Goal: Task Accomplishment & Management: Manage account settings

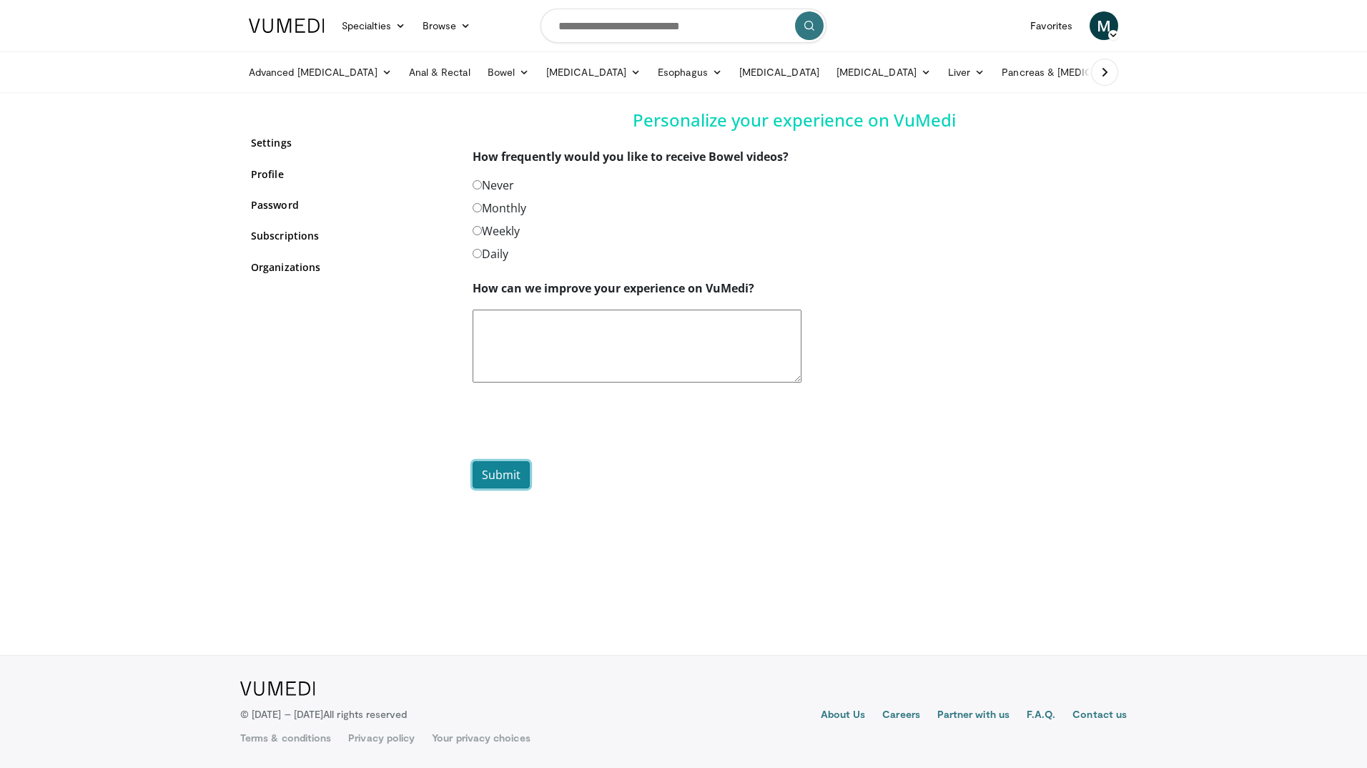
click at [510, 472] on button "Submit" at bounding box center [501, 474] width 57 height 27
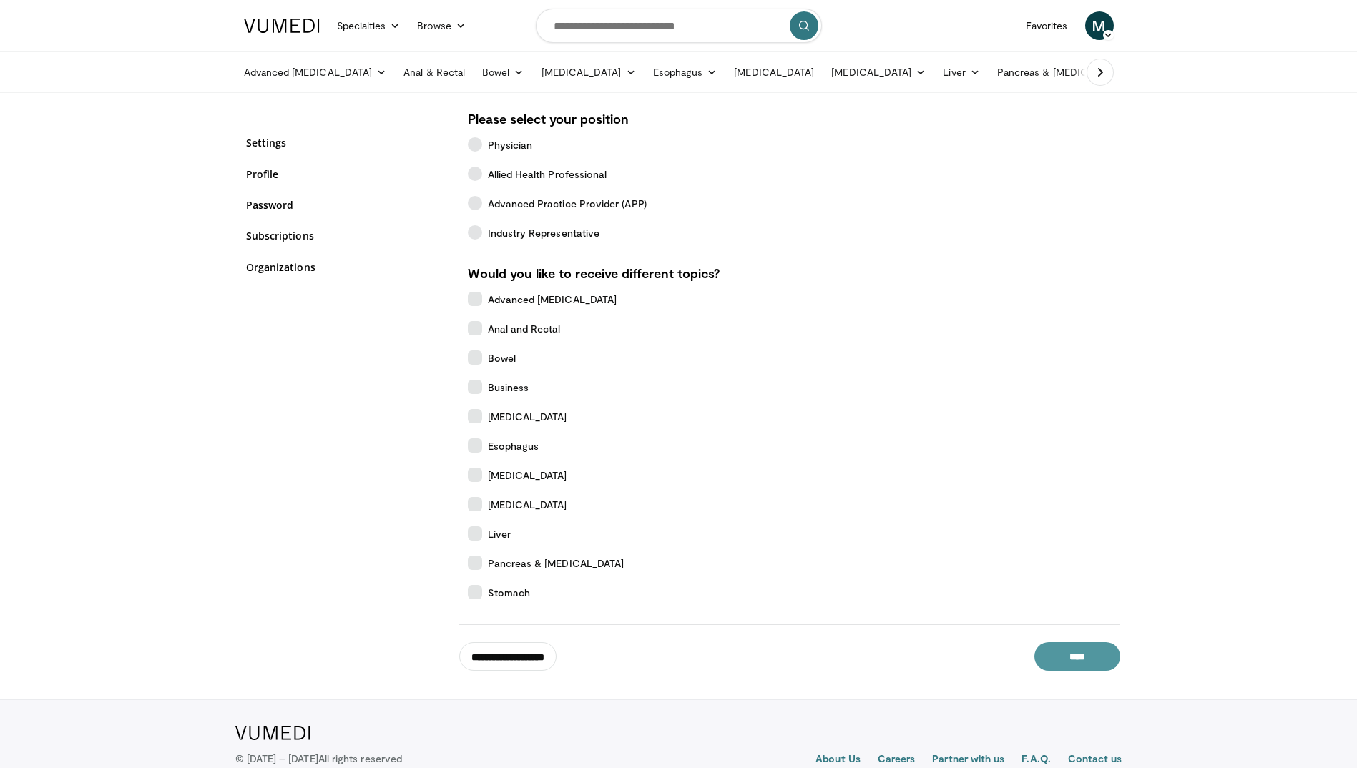
click at [1071, 654] on input "****" at bounding box center [1077, 656] width 86 height 29
